Goal: Information Seeking & Learning: Learn about a topic

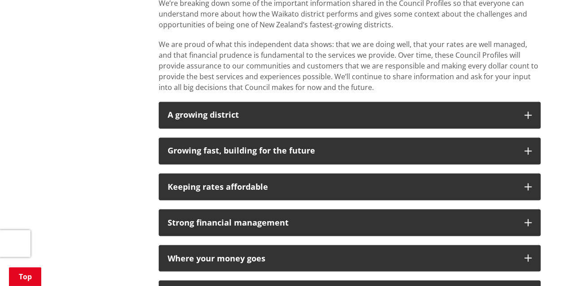
scroll to position [762, 0]
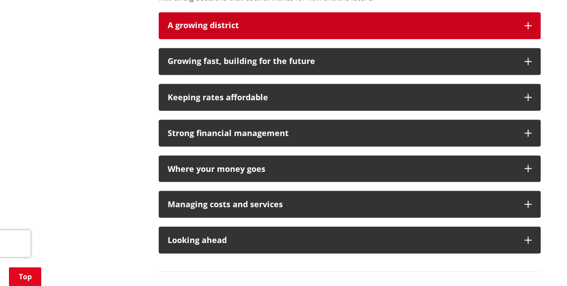
click at [416, 24] on p "A growing district" at bounding box center [342, 25] width 348 height 9
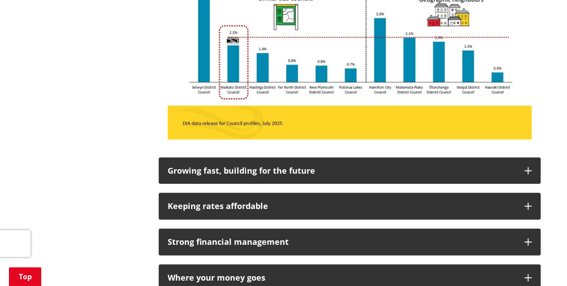
scroll to position [941, 0]
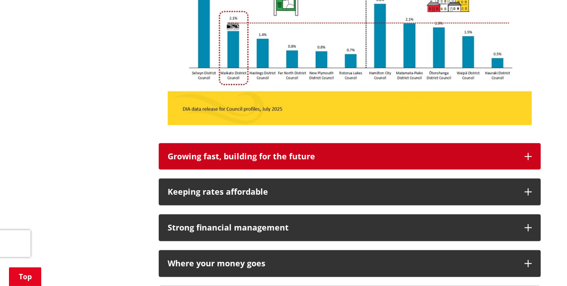
click at [267, 155] on div "Growing fast, building for the future" at bounding box center [342, 156] width 348 height 9
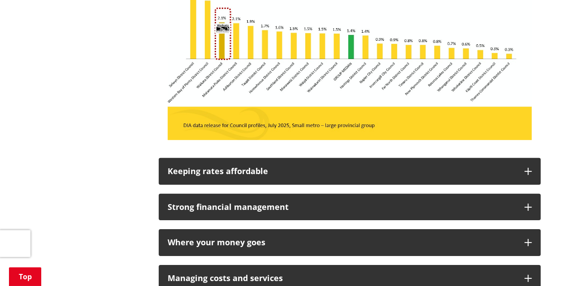
scroll to position [1299, 0]
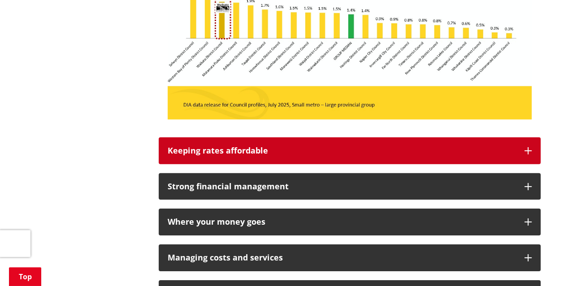
click at [216, 150] on div "Keeping rates affordable" at bounding box center [342, 150] width 348 height 9
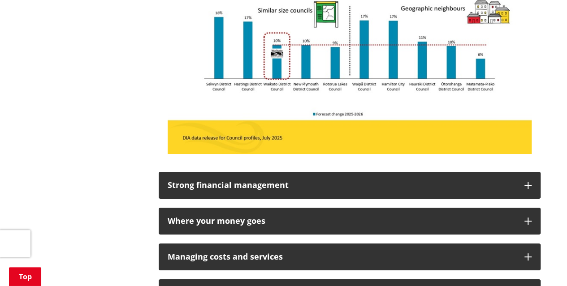
scroll to position [1613, 0]
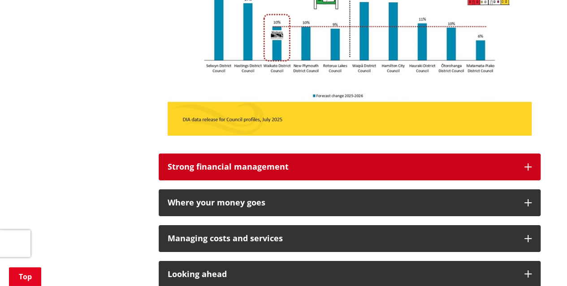
click at [203, 169] on div "Strong financial management" at bounding box center [342, 167] width 348 height 9
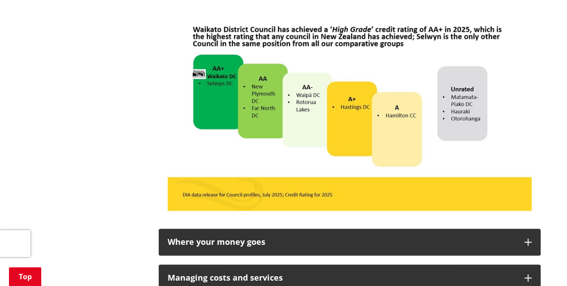
scroll to position [1882, 0]
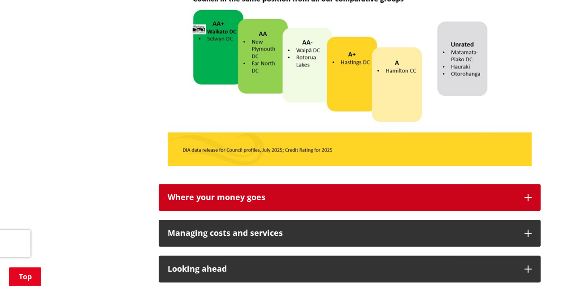
click at [229, 198] on div "Where your money goes" at bounding box center [342, 197] width 348 height 9
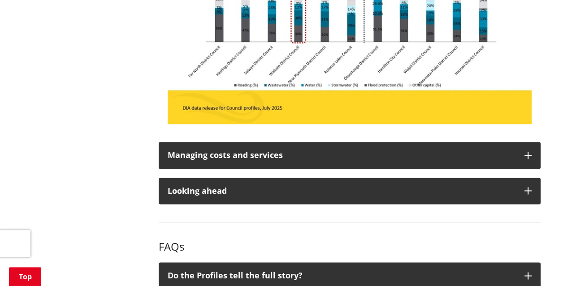
scroll to position [2240, 0]
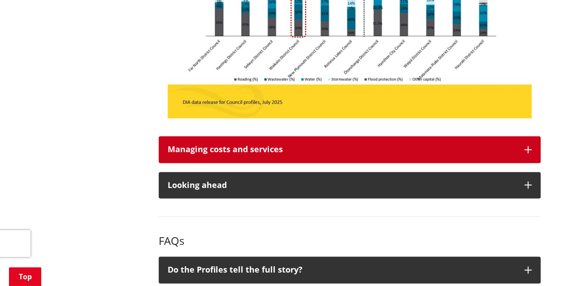
click at [225, 159] on button "Managing costs and services" at bounding box center [350, 149] width 382 height 27
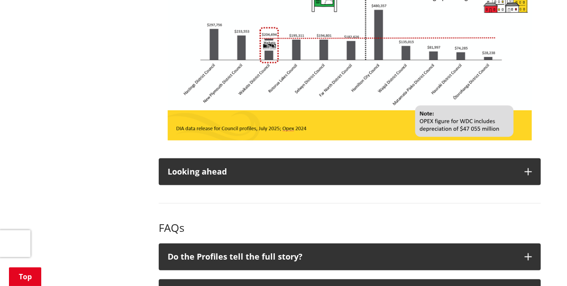
scroll to position [2554, 0]
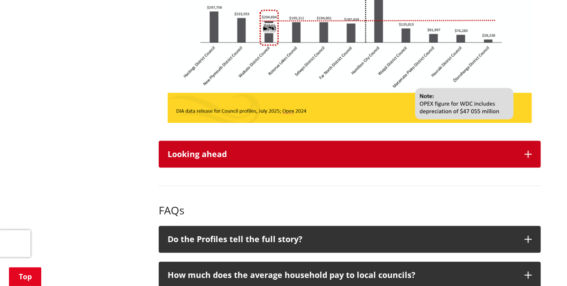
click at [194, 157] on div "Looking ahead" at bounding box center [342, 154] width 348 height 9
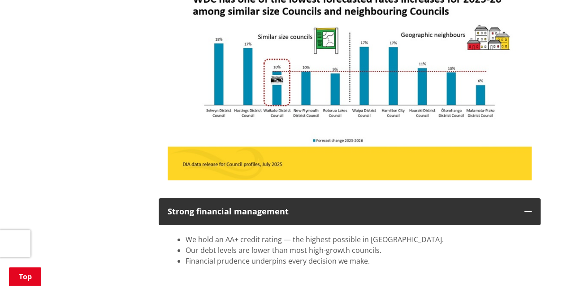
scroll to position [1434, 0]
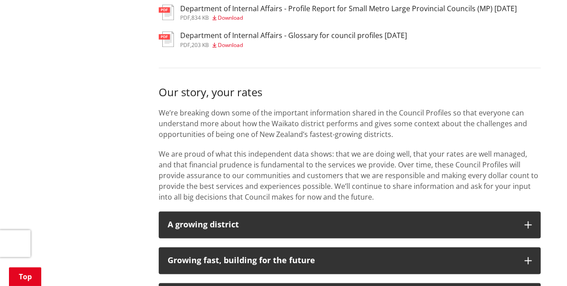
scroll to position [582, 0]
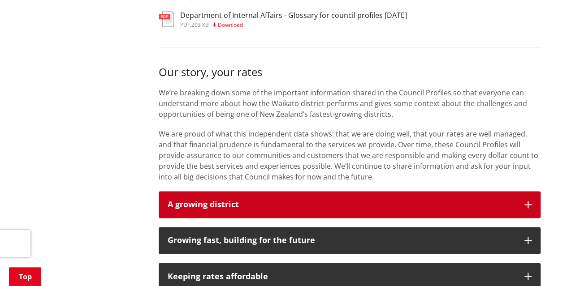
click at [281, 200] on button "A growing district" at bounding box center [350, 204] width 382 height 27
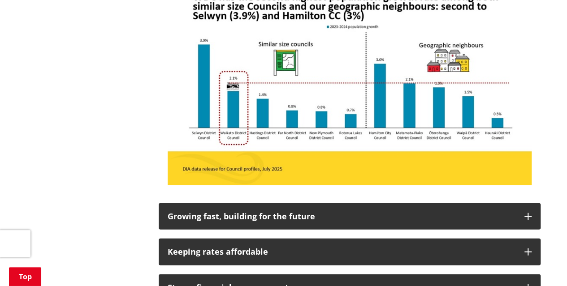
scroll to position [896, 0]
